Goal: Browse casually

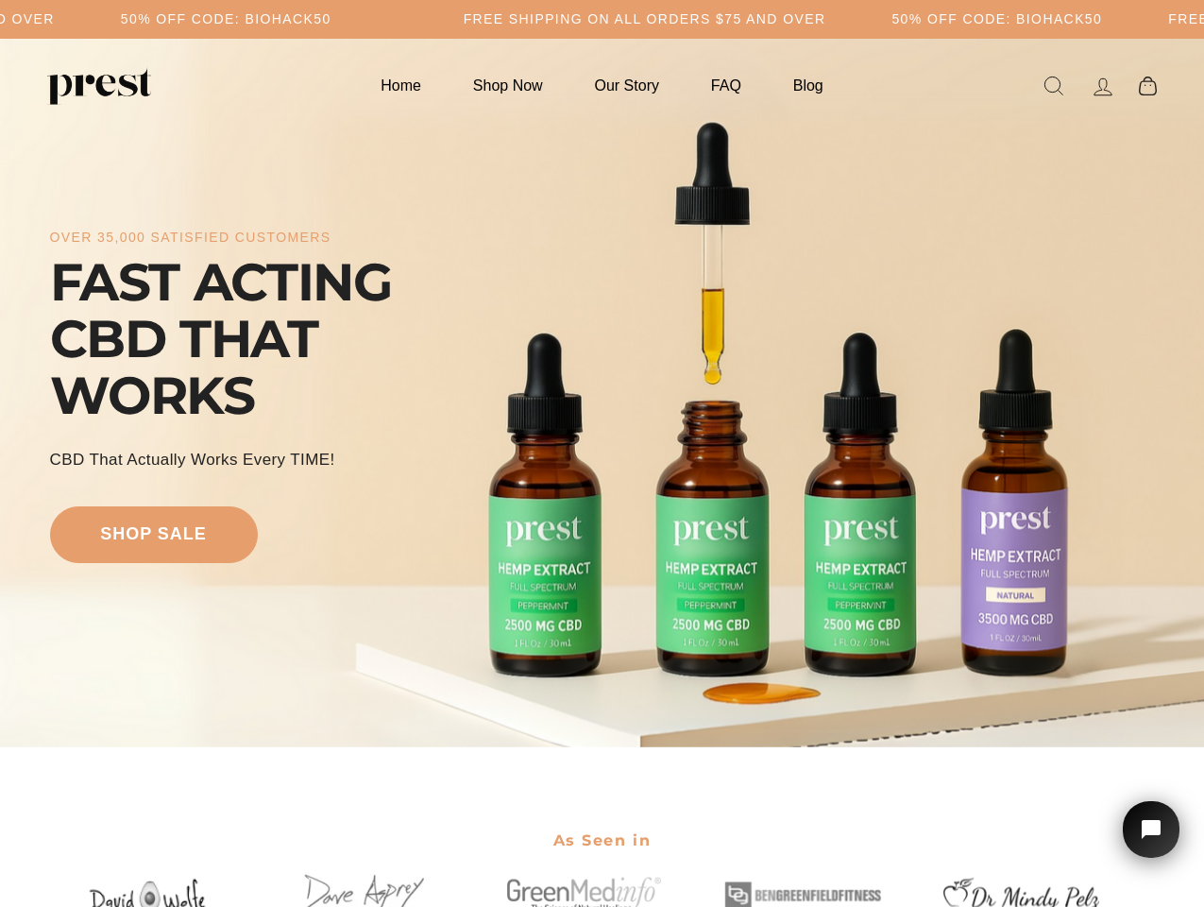
click at [602, 453] on div "over 35,000 satisfied customers FAST ACTING CBD THAT WORKS CBD That Actually Wo…" at bounding box center [602, 392] width 1105 height 557
click at [602, 393] on div "over 35,000 satisfied customers FAST ACTING CBD THAT WORKS CBD That Actually Wo…" at bounding box center [602, 392] width 1105 height 557
click at [1151, 829] on icon "Open chat widget" at bounding box center [1161, 829] width 29 height 29
